Goal: Task Accomplishment & Management: Manage account settings

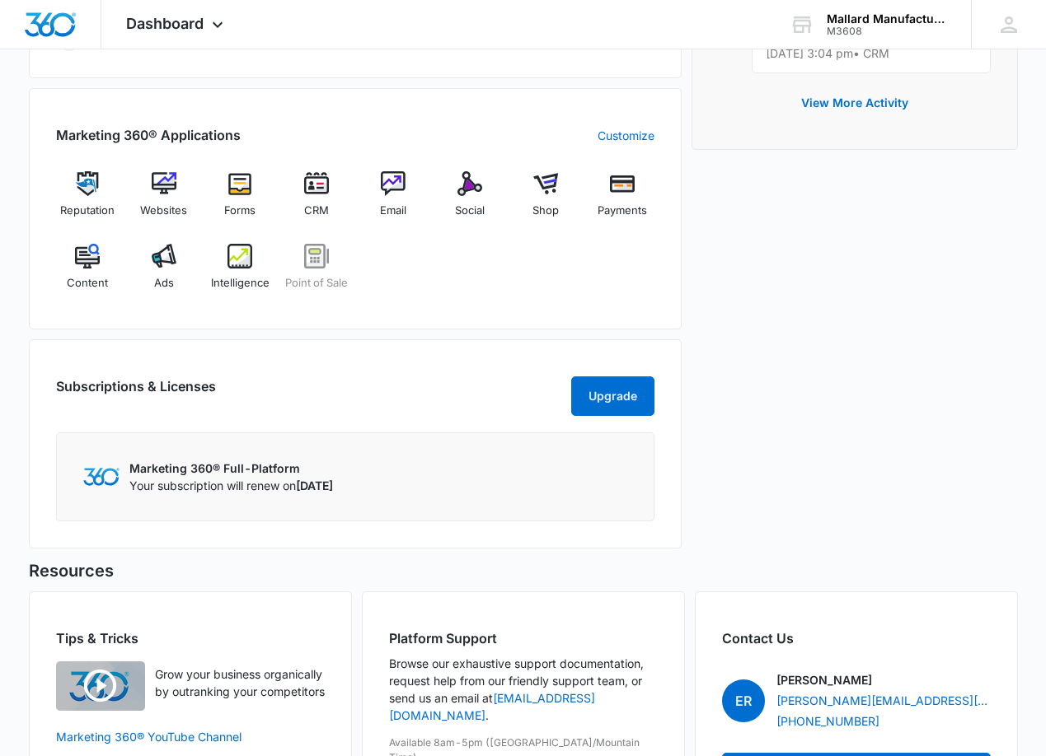
scroll to position [647, 0]
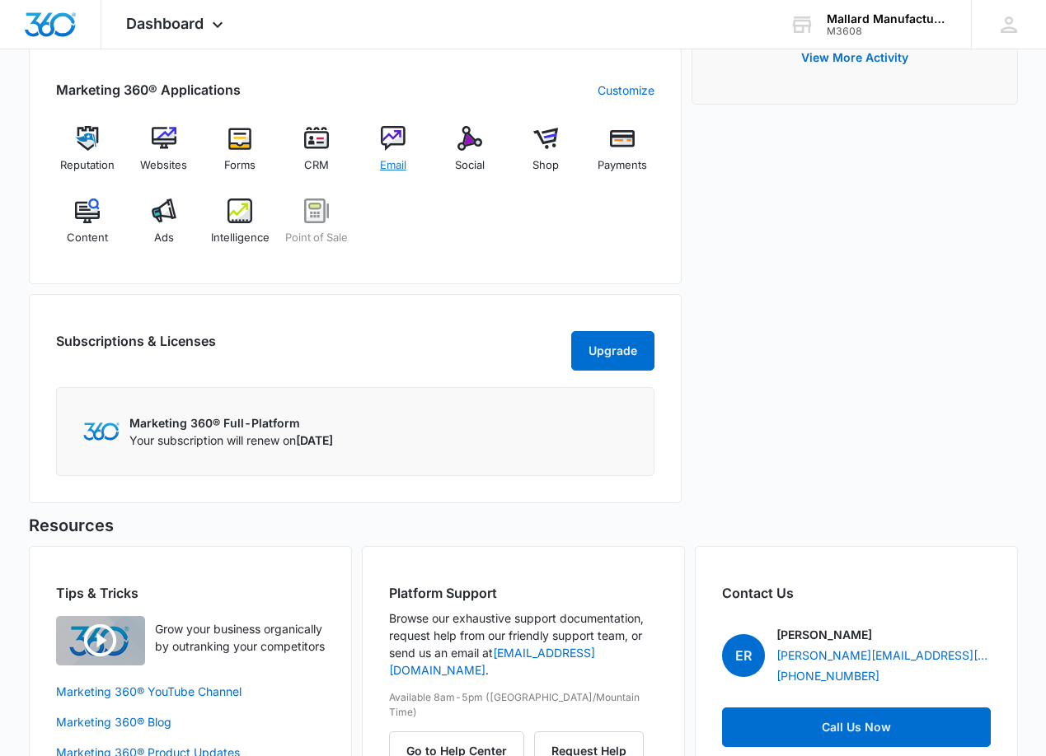
click at [386, 145] on img at bounding box center [393, 138] width 25 height 25
